Goal: Task Accomplishment & Management: Complete application form

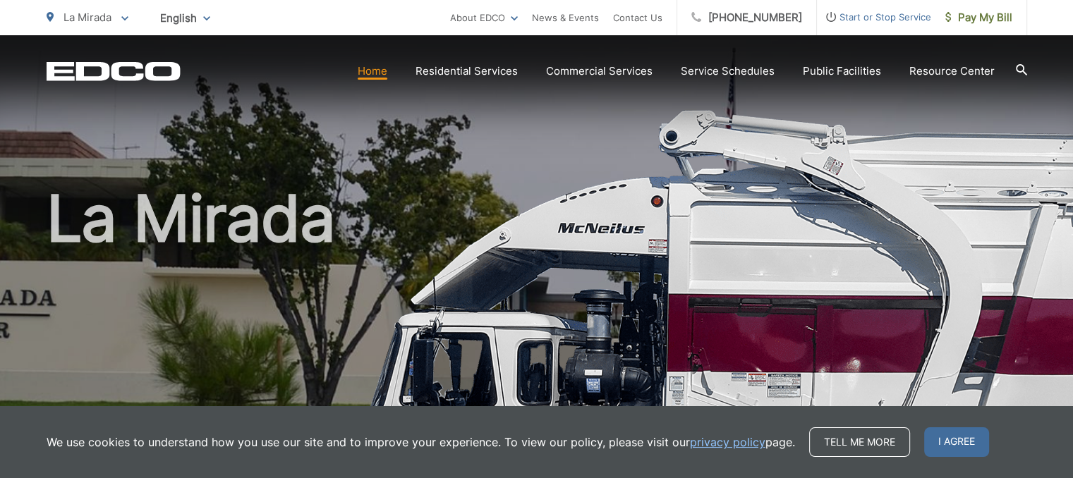
click at [914, 25] on span "Start or Stop Service" at bounding box center [874, 16] width 114 height 17
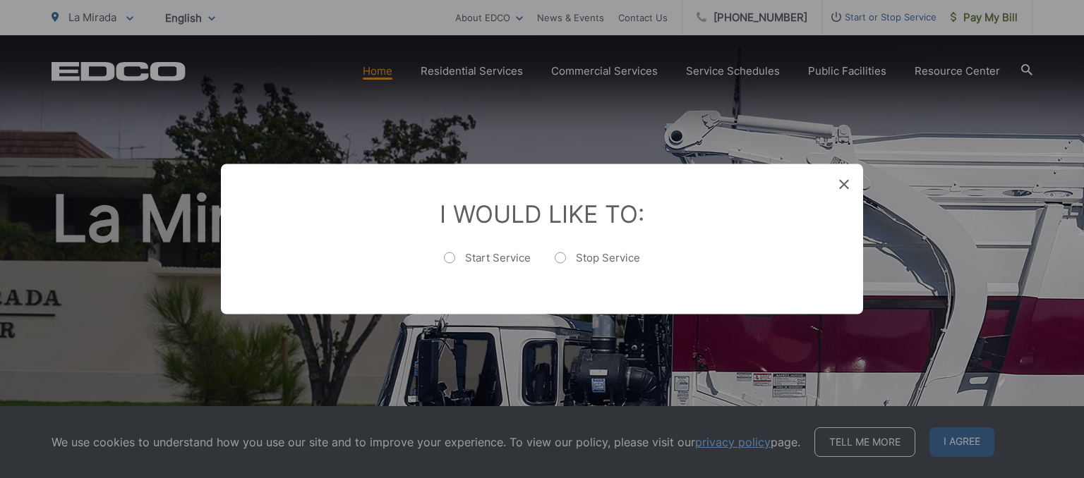
click at [560, 251] on label "Stop Service" at bounding box center [597, 265] width 85 height 28
radio input "true"
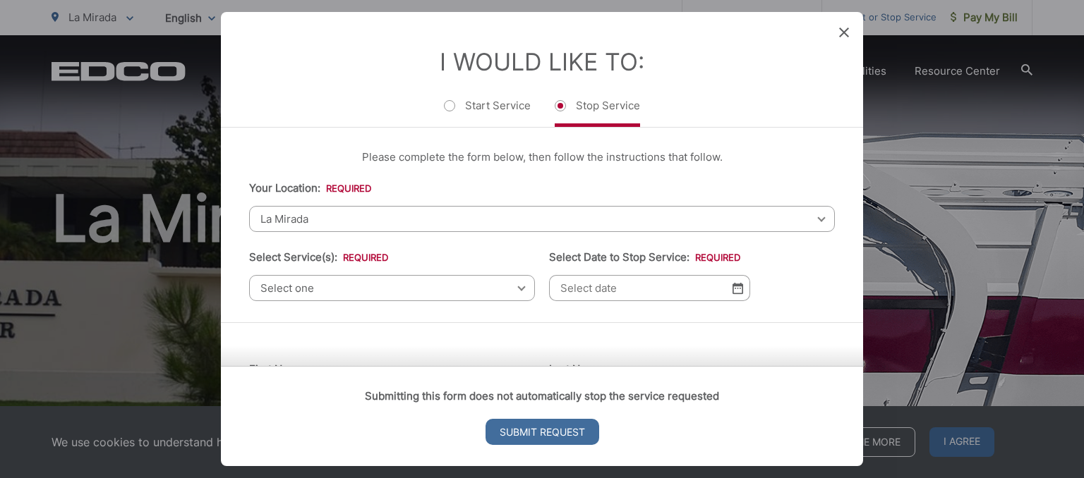
click at [426, 287] on span "Select one" at bounding box center [392, 288] width 286 height 26
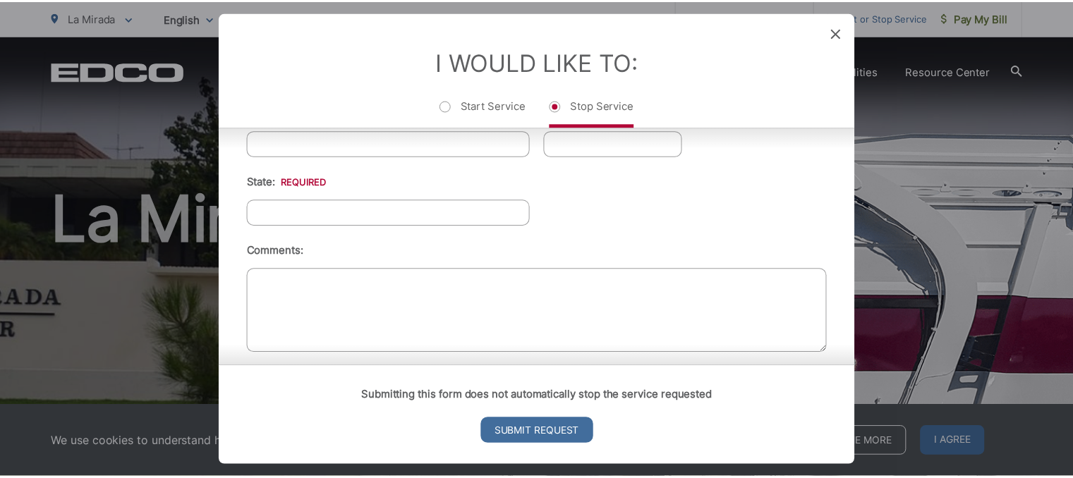
scroll to position [680, 0]
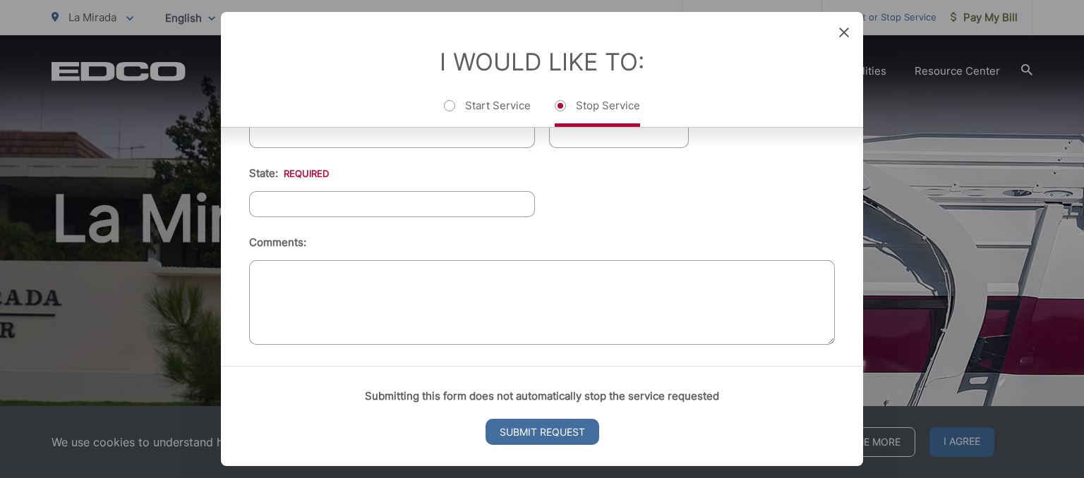
click at [840, 35] on icon at bounding box center [844, 33] width 10 height 10
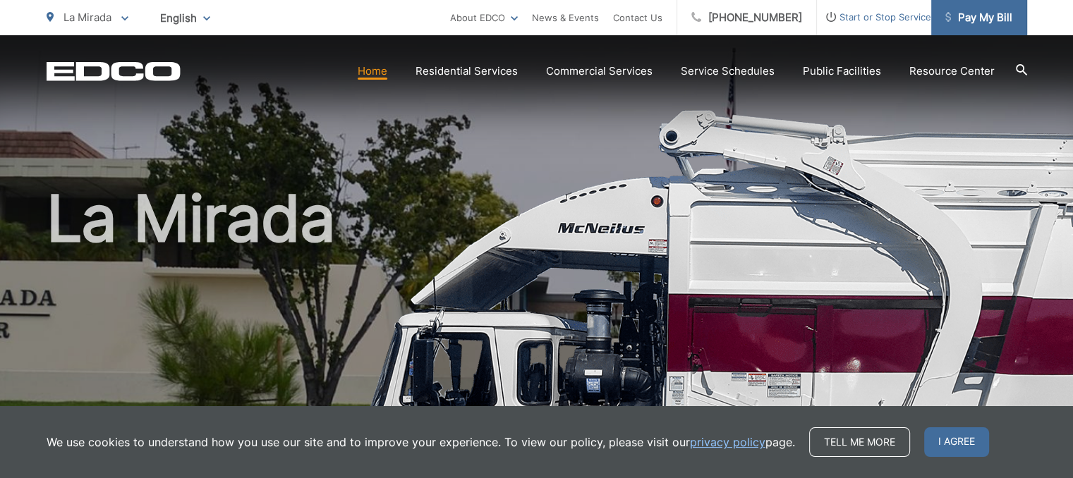
click at [981, 18] on span "Pay My Bill" at bounding box center [978, 17] width 67 height 17
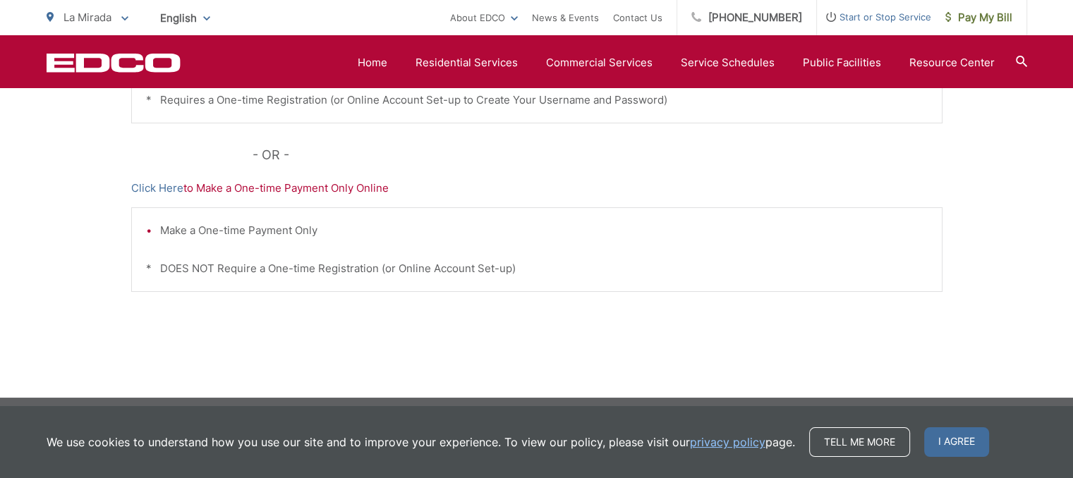
scroll to position [525, 0]
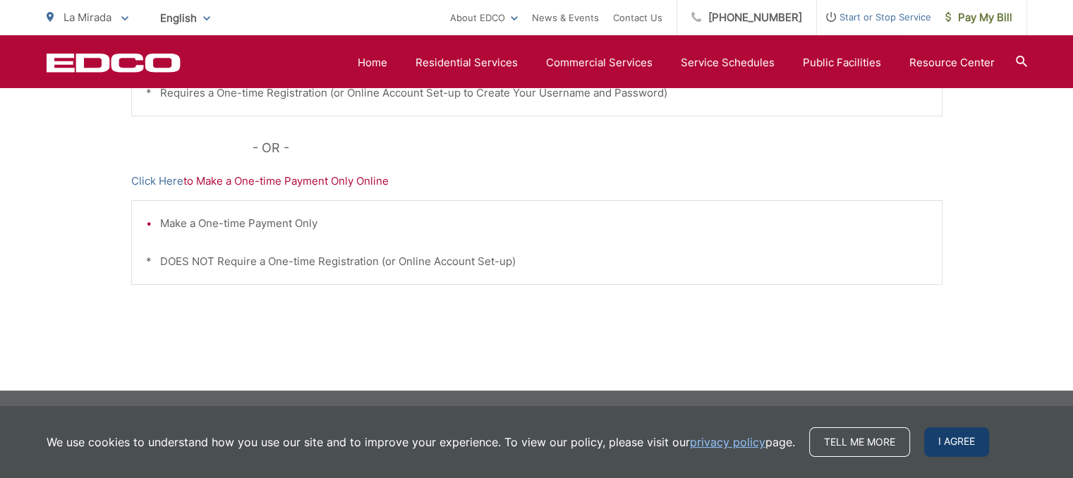
click at [962, 439] on span "I agree" at bounding box center [956, 443] width 65 height 30
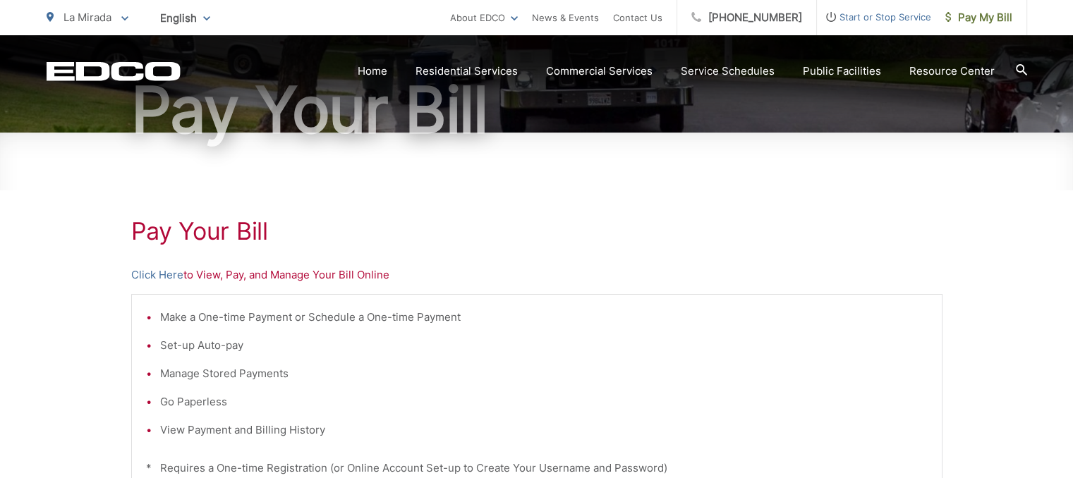
scroll to position [185, 0]
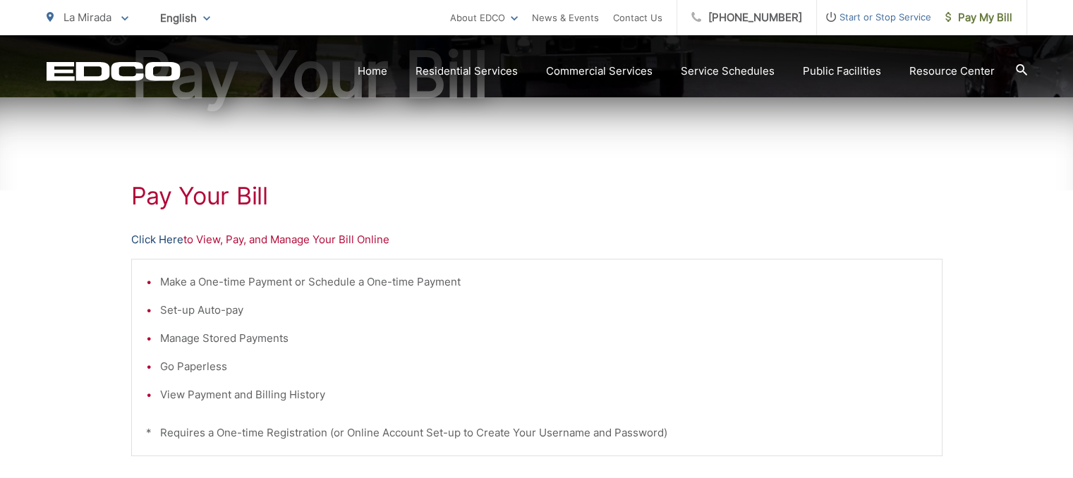
click at [158, 240] on link "Click Here" at bounding box center [157, 239] width 52 height 17
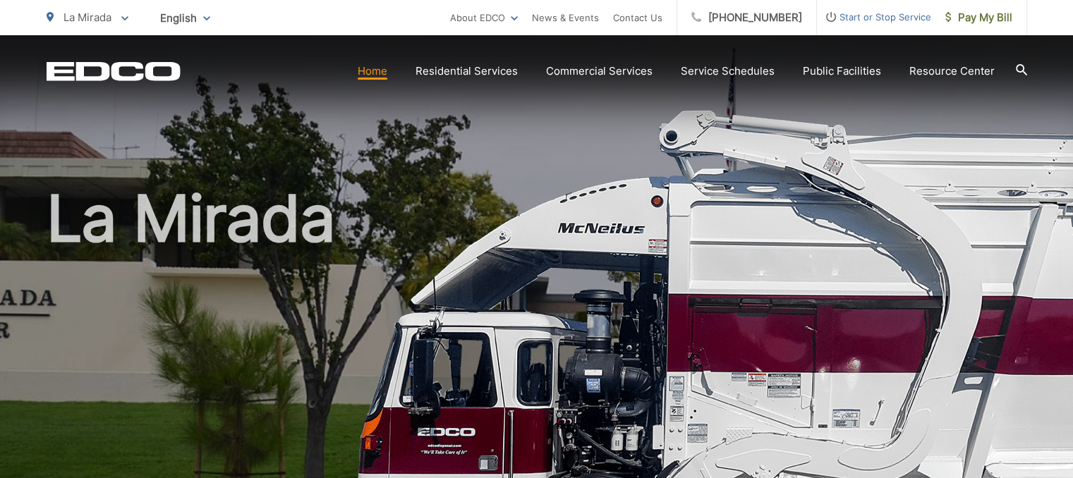
click at [855, 9] on span "Start or Stop Service" at bounding box center [874, 16] width 114 height 17
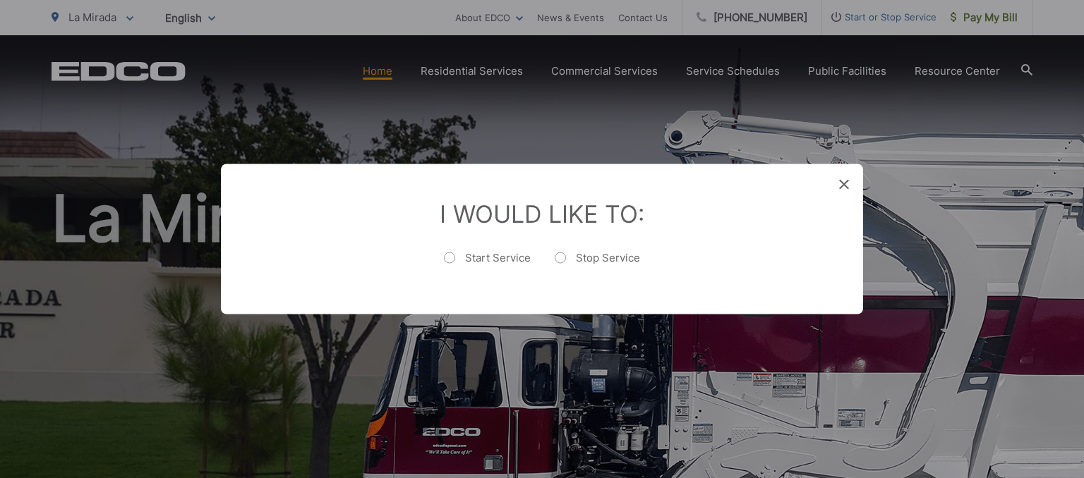
click at [561, 250] on li "Stop Service" at bounding box center [597, 265] width 85 height 30
click at [555, 260] on label "Stop Service" at bounding box center [597, 265] width 85 height 28
radio input "true"
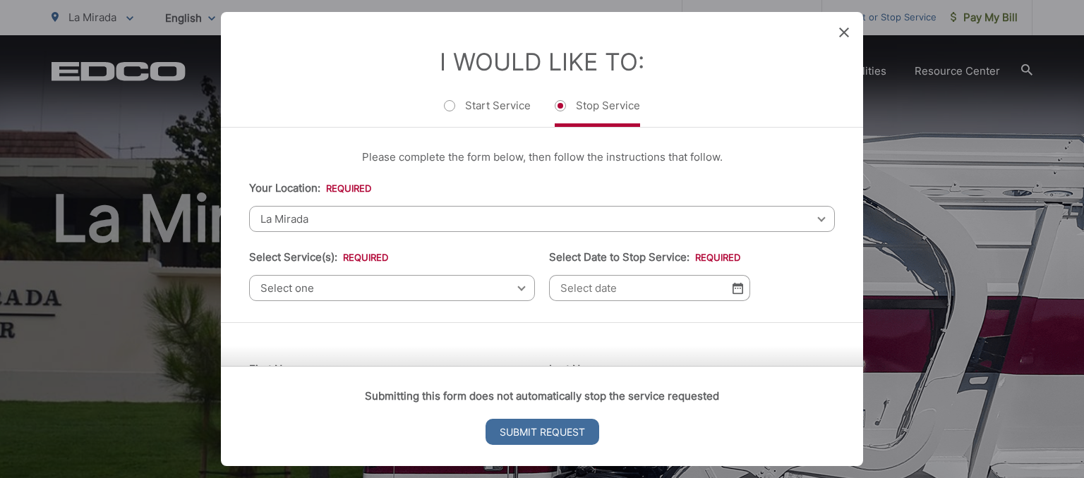
click at [425, 222] on span "La Mirada" at bounding box center [542, 219] width 586 height 26
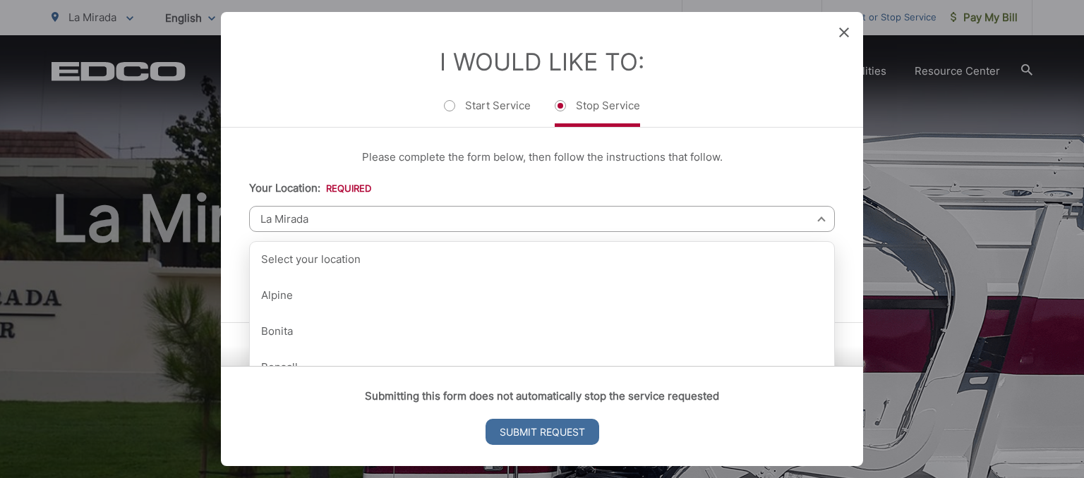
click at [425, 222] on span "La Mirada" at bounding box center [542, 219] width 586 height 26
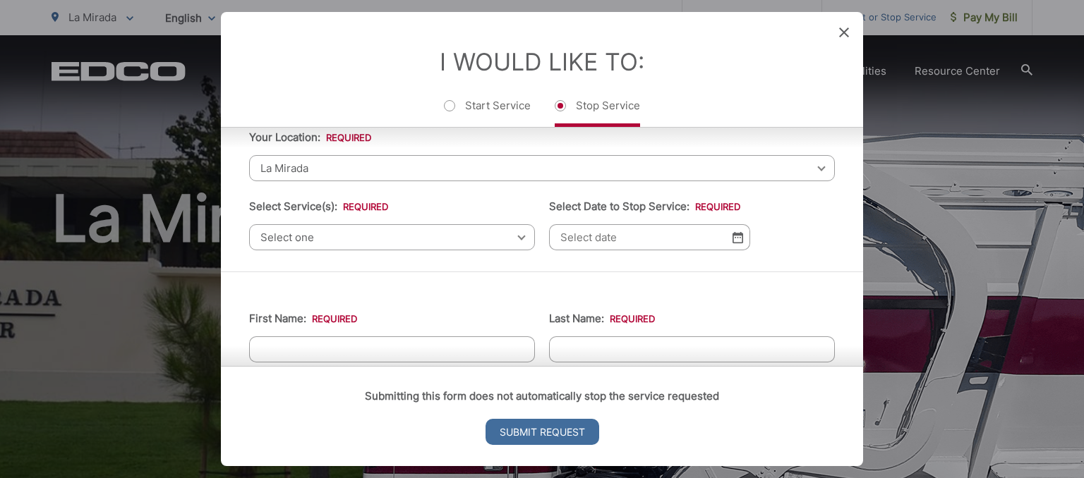
scroll to position [53, 0]
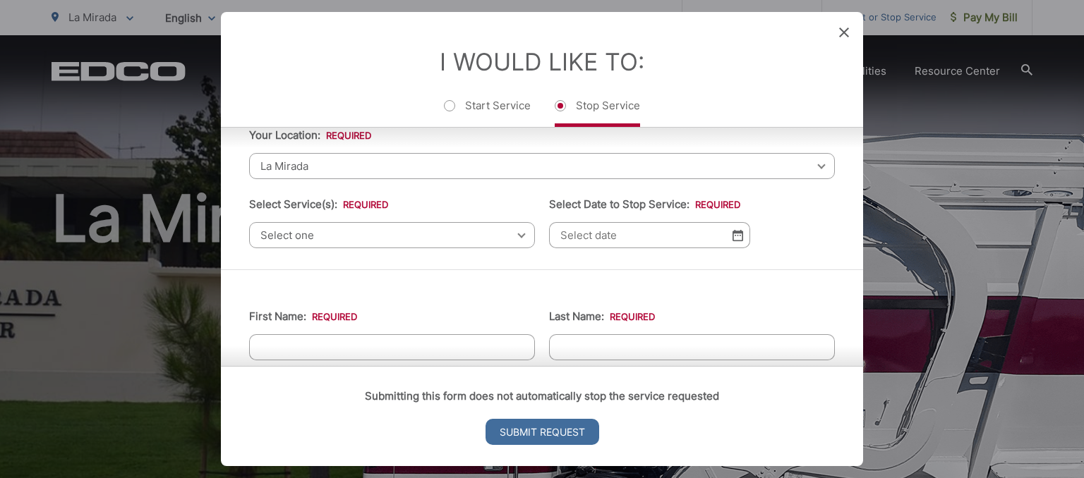
click at [412, 234] on span "Select one" at bounding box center [392, 235] width 286 height 26
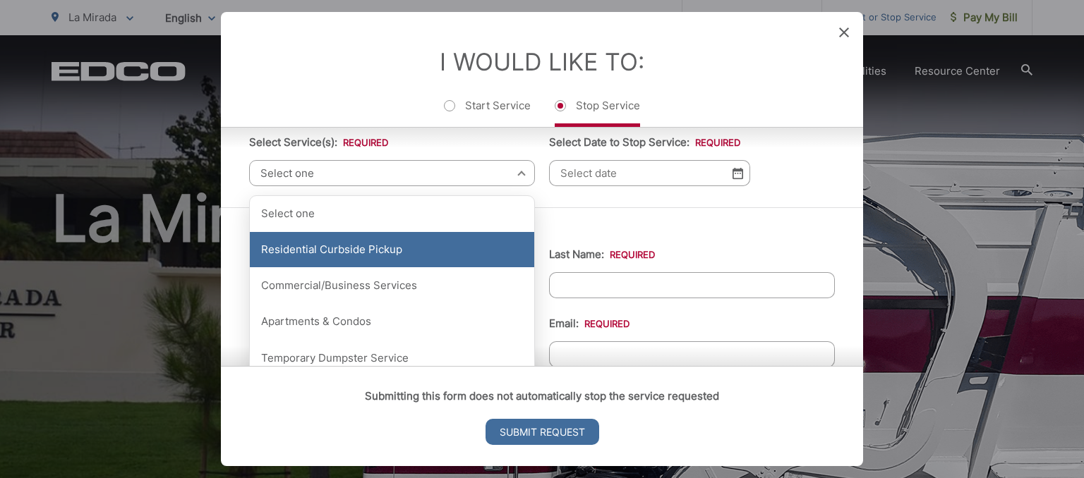
scroll to position [101, 0]
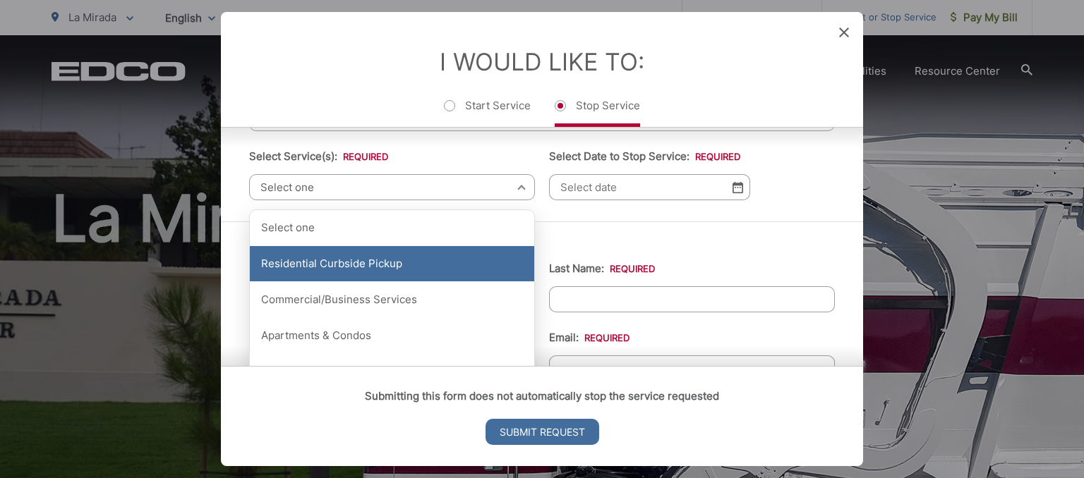
click at [400, 270] on div "Residential Curbside Pickup" at bounding box center [392, 263] width 284 height 35
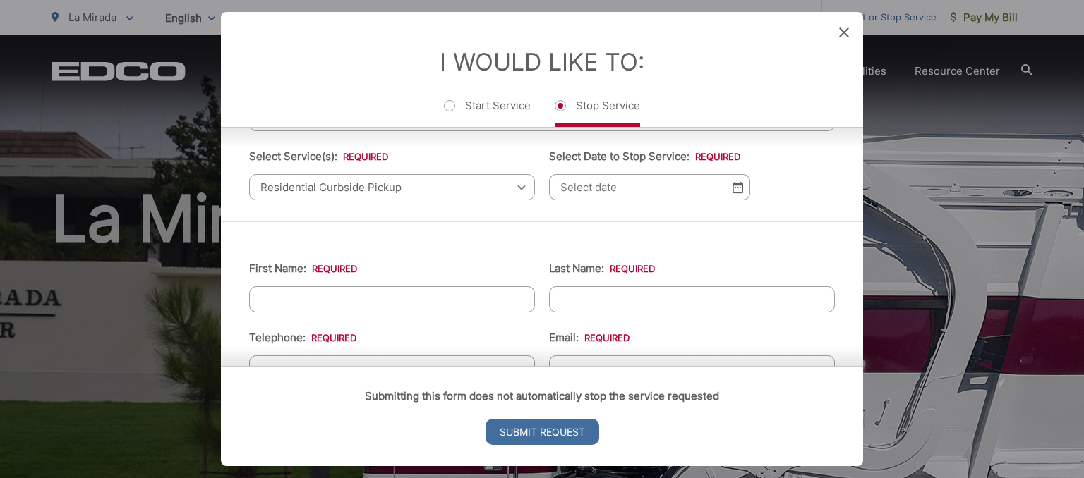
click at [614, 298] on input "Last Name: *" at bounding box center [692, 299] width 286 height 26
type input "Shay"
type input "(___) ___-____"
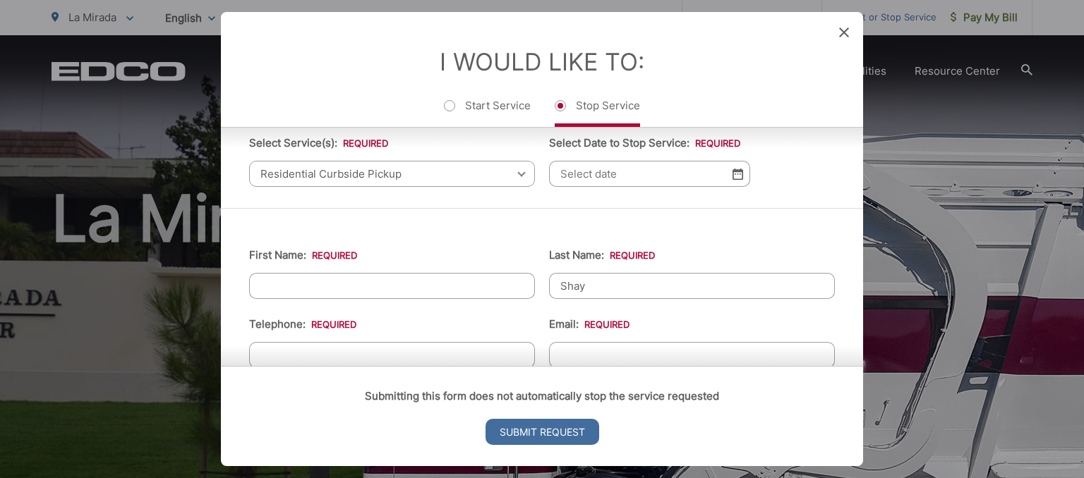
click at [488, 284] on input "First Name: *" at bounding box center [392, 286] width 286 height 26
type input "David"
type input "(562) 413-7399"
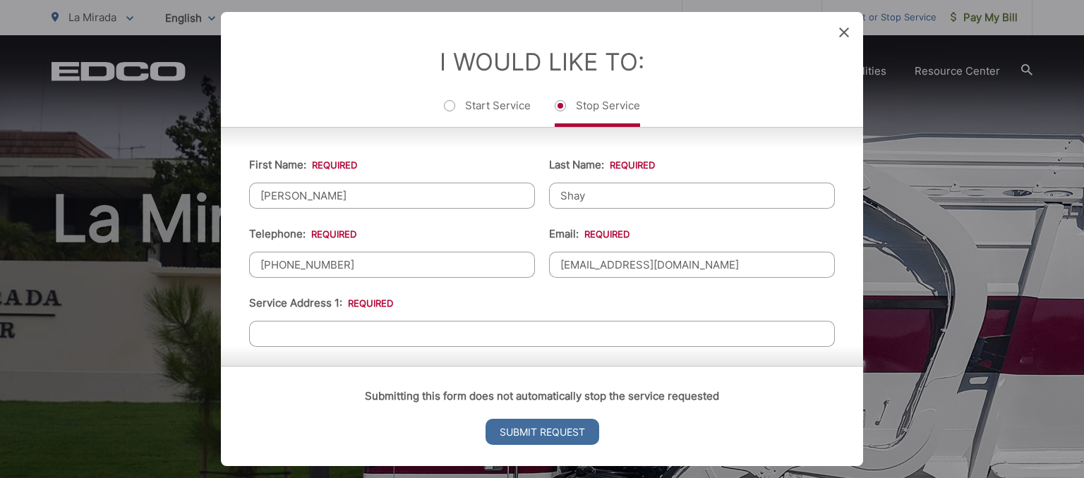
scroll to position [250, 0]
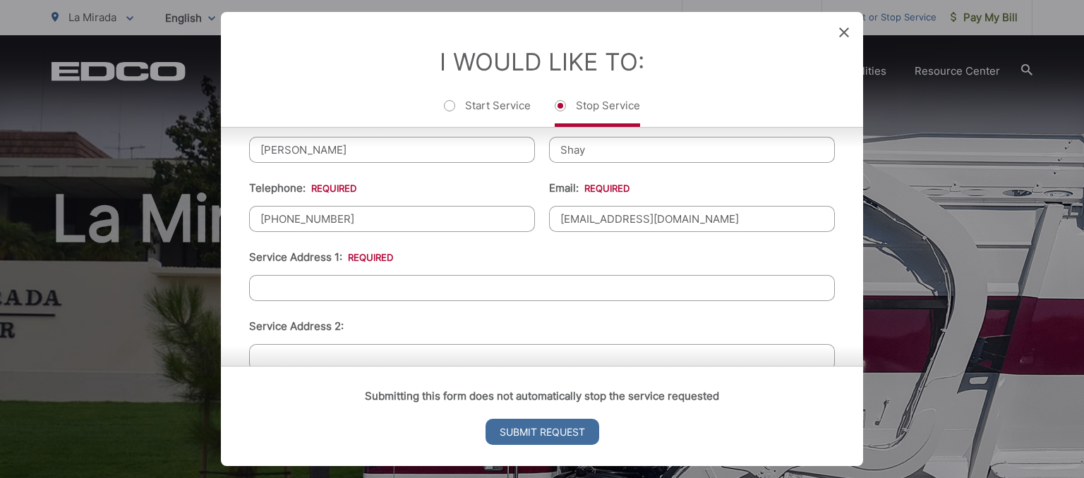
type input "dfshay@outlook.com"
click at [461, 279] on input "Service Address 1: *" at bounding box center [542, 288] width 586 height 26
type input "11922 Goldendale Dr."
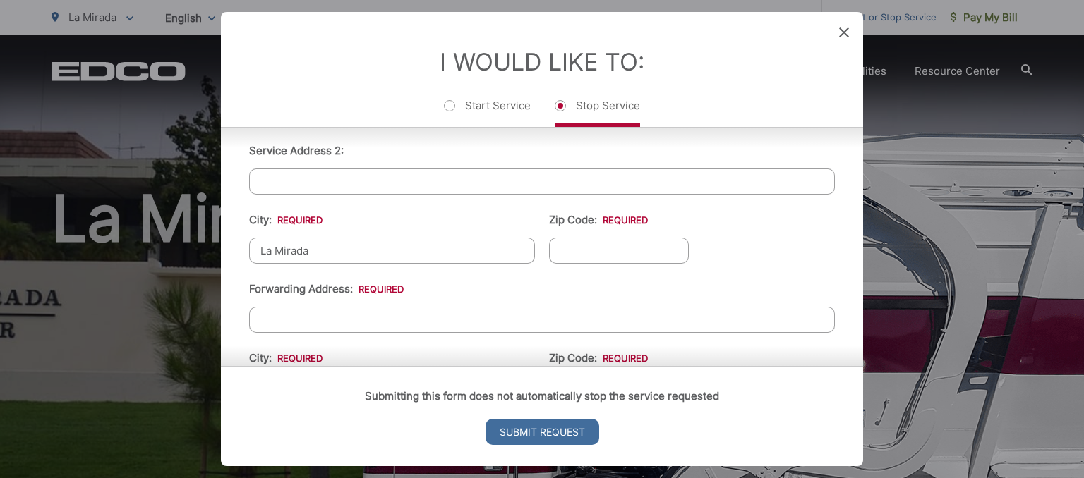
type input "La Mirada"
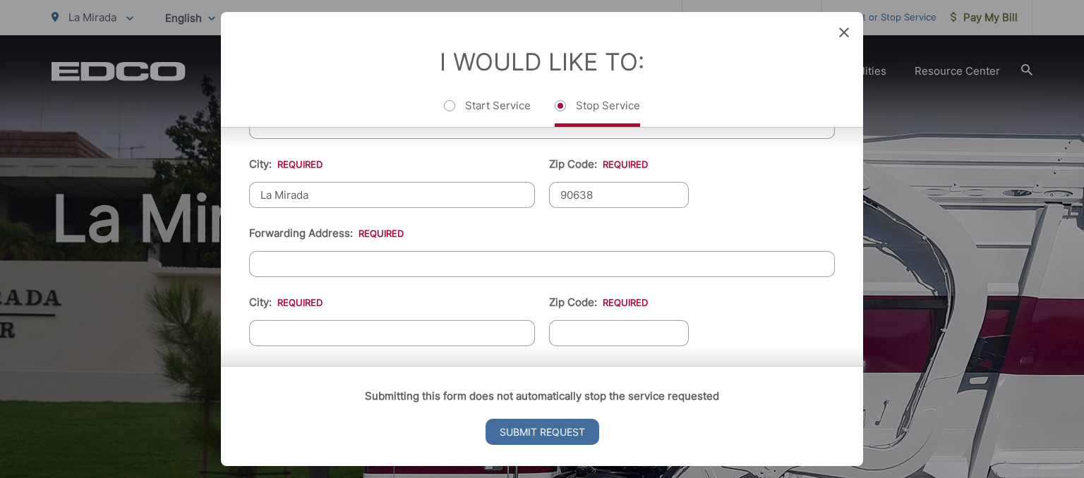
scroll to position [475, 0]
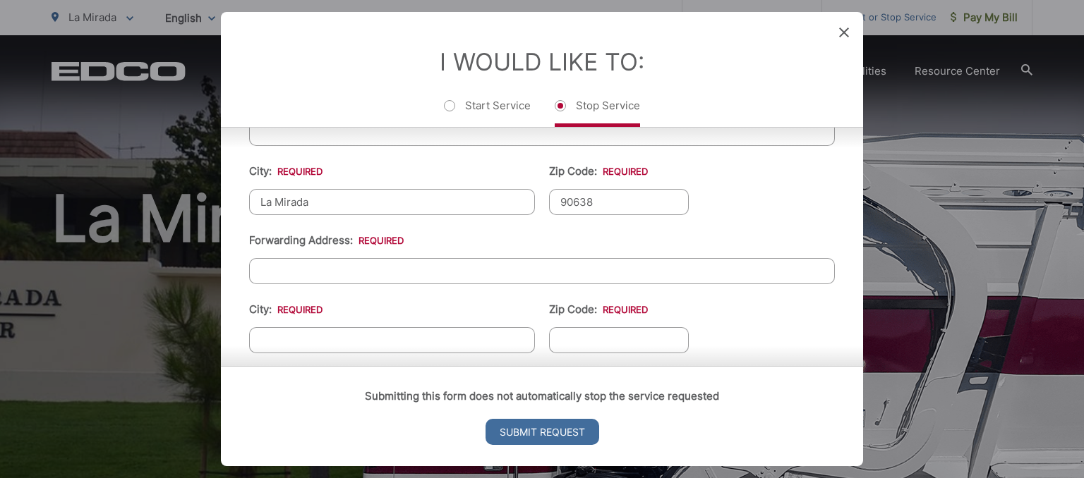
type input "90638"
click at [457, 272] on input "Forwarding Address: *" at bounding box center [542, 271] width 586 height 26
type input "18230 SW Jaylee St."
type input "Beaverson"
type input "O"
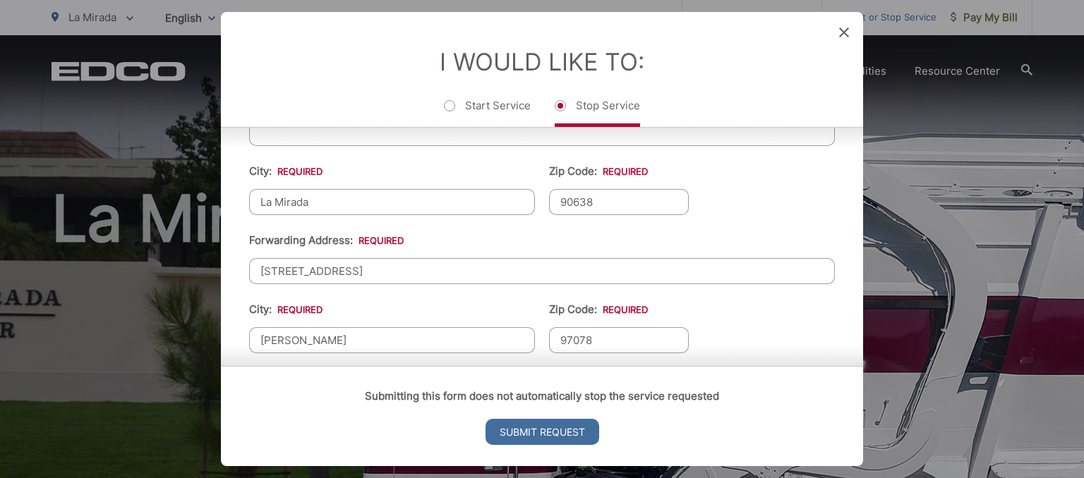
type input "97078"
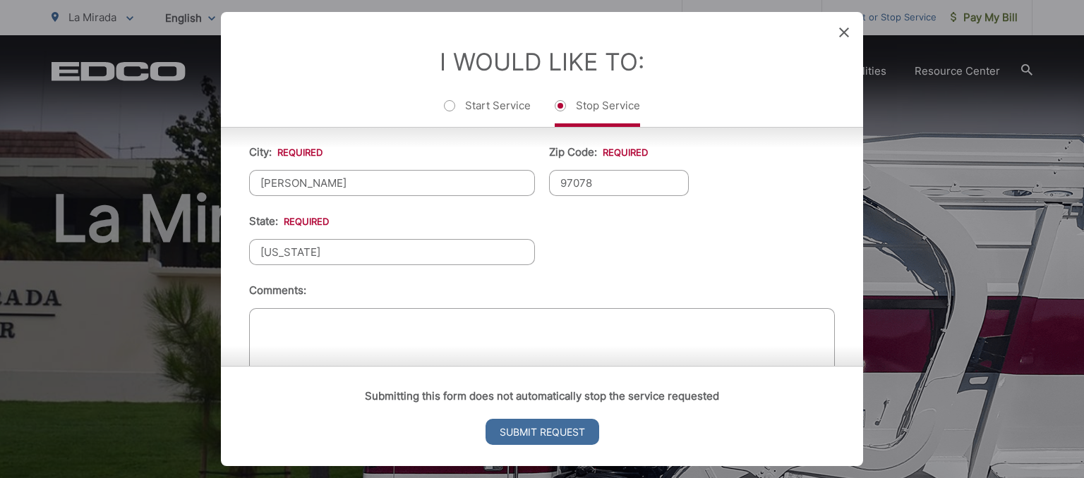
type input "Oregon"
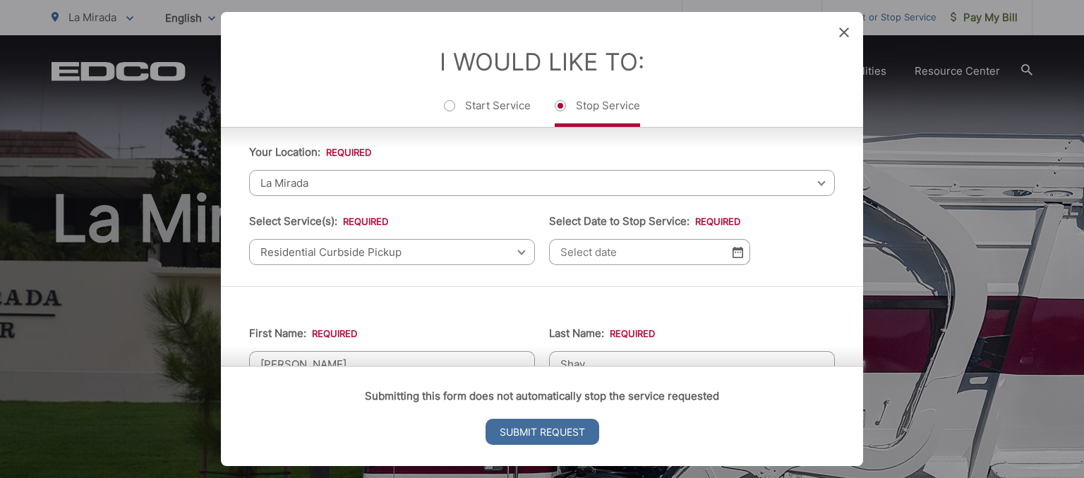
scroll to position [0, 0]
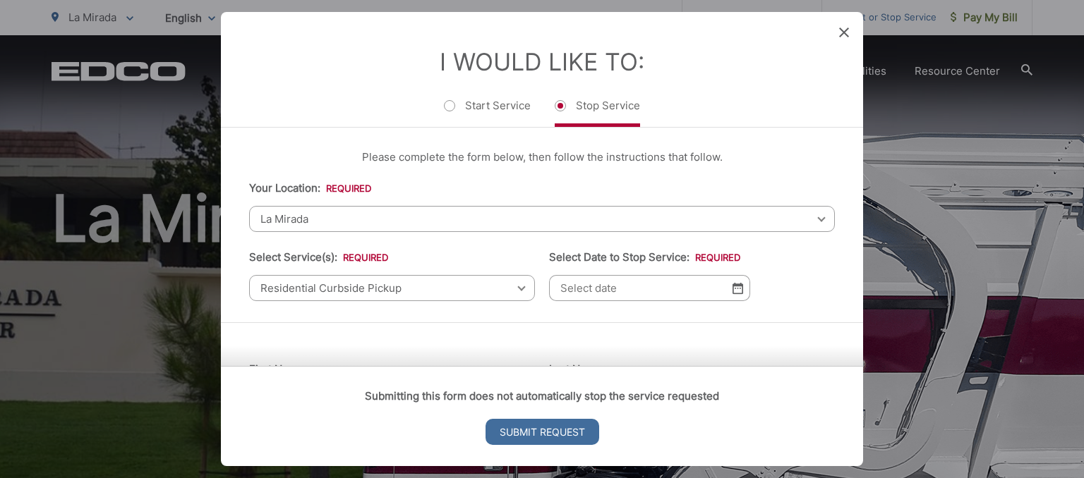
type textarea "Thank you for everything! Retired and moving out of state"
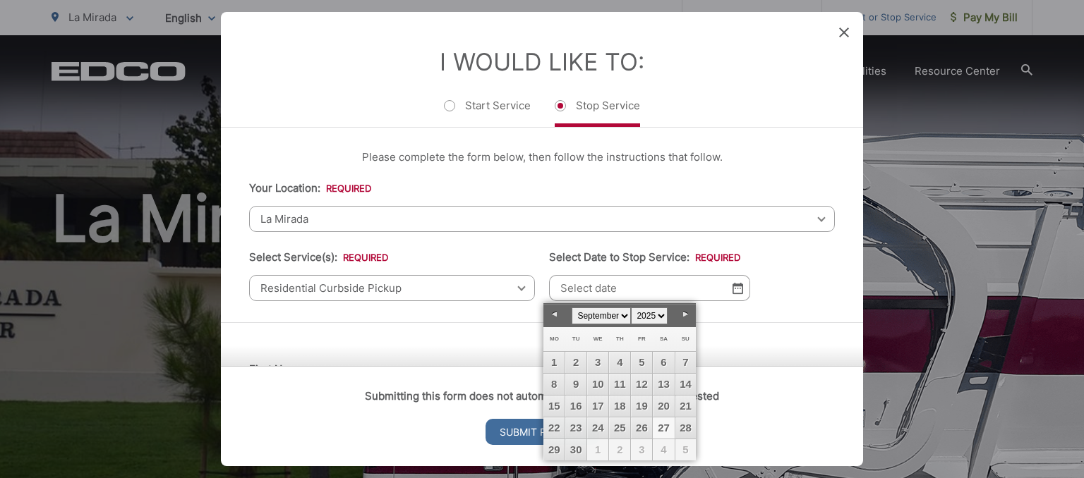
click at [726, 280] on input "Select Date to Stop Service: *" at bounding box center [649, 288] width 201 height 26
click at [689, 311] on link "Next" at bounding box center [685, 314] width 21 height 21
click at [605, 356] on link "1" at bounding box center [597, 362] width 21 height 21
type input "10/01/2025"
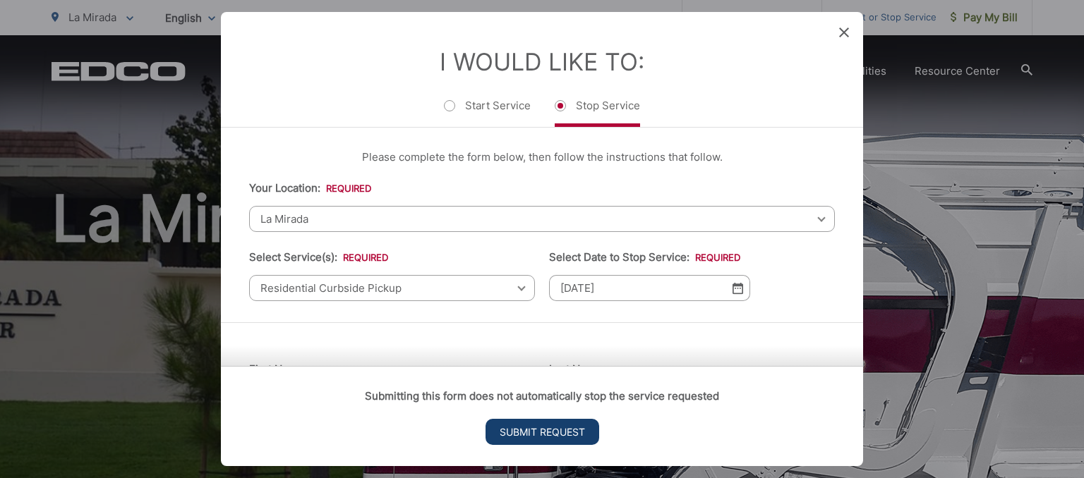
click at [583, 423] on input "Submit Request" at bounding box center [542, 432] width 114 height 26
